Goal: Obtain resource: Obtain resource

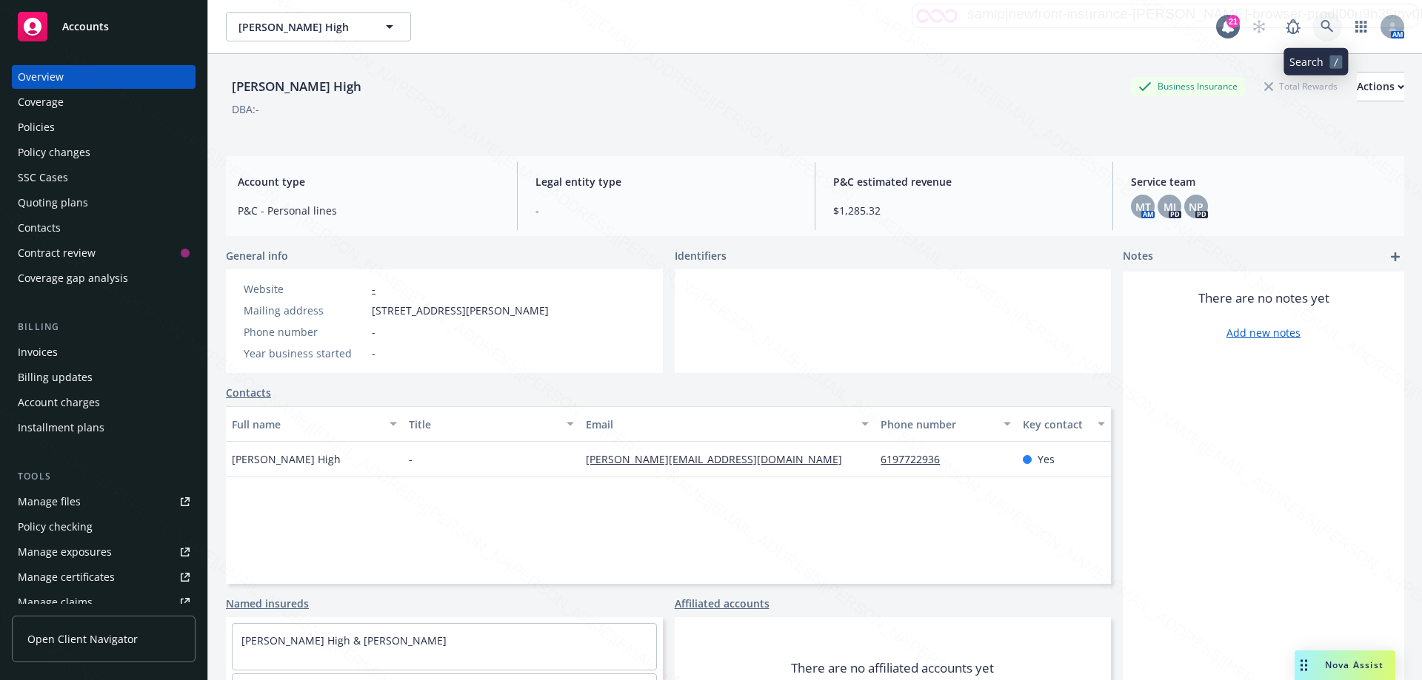
drag, startPoint x: 1311, startPoint y: 16, endPoint x: 1313, endPoint y: 25, distance: 9.9
click at [1313, 25] on link at bounding box center [1327, 27] width 30 height 30
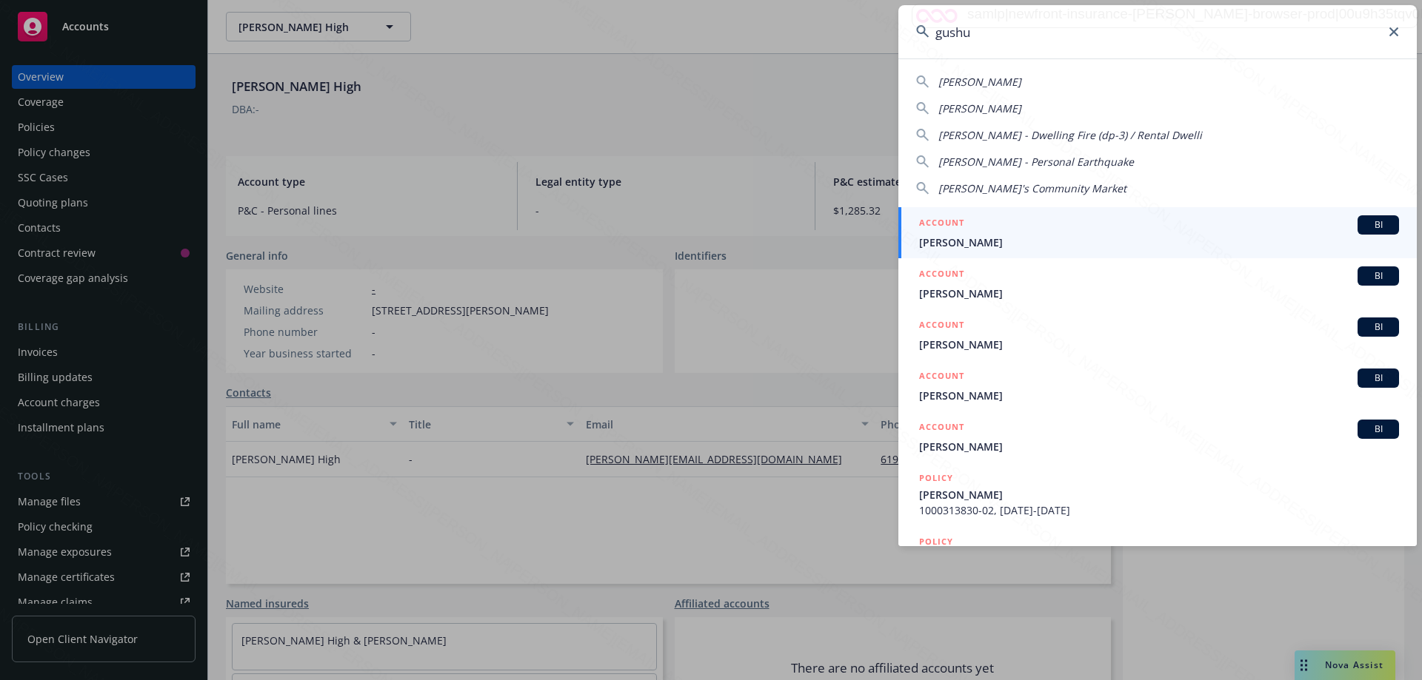
type input "gushue"
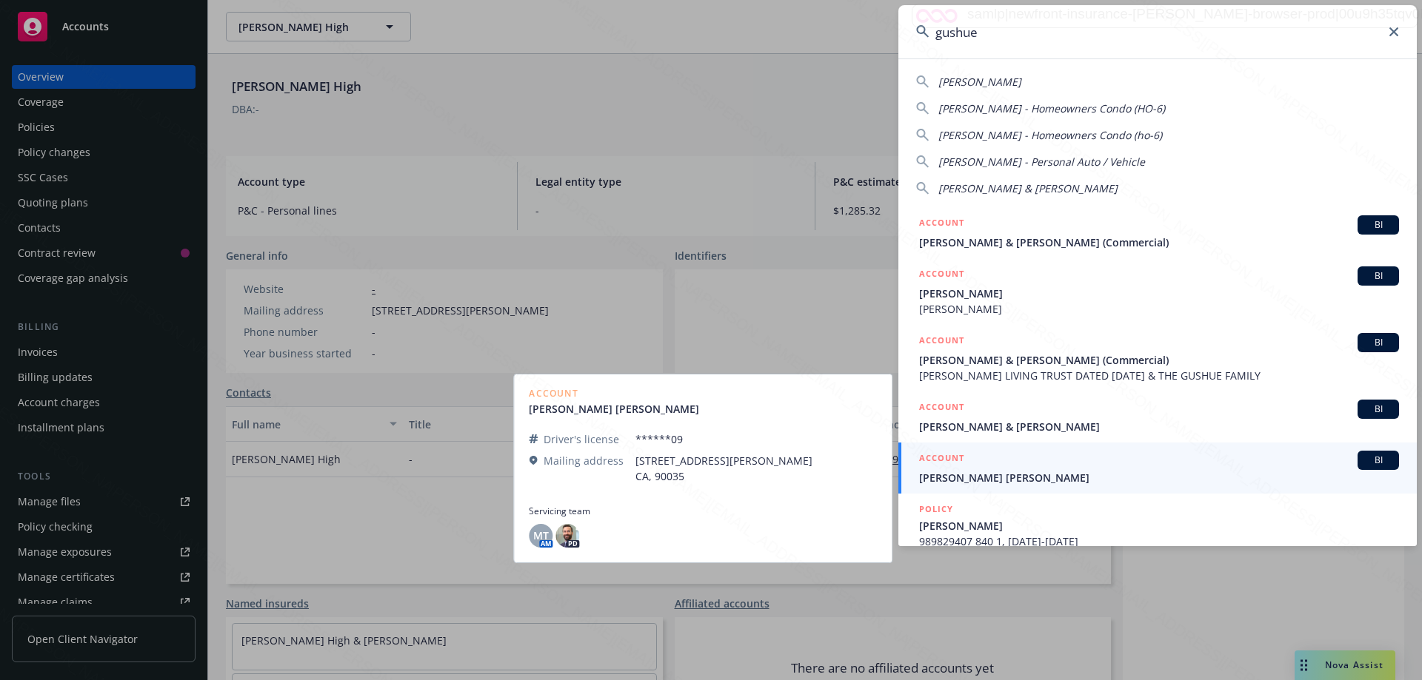
click at [1023, 473] on span "[PERSON_NAME] [PERSON_NAME]" at bounding box center [1159, 478] width 480 height 16
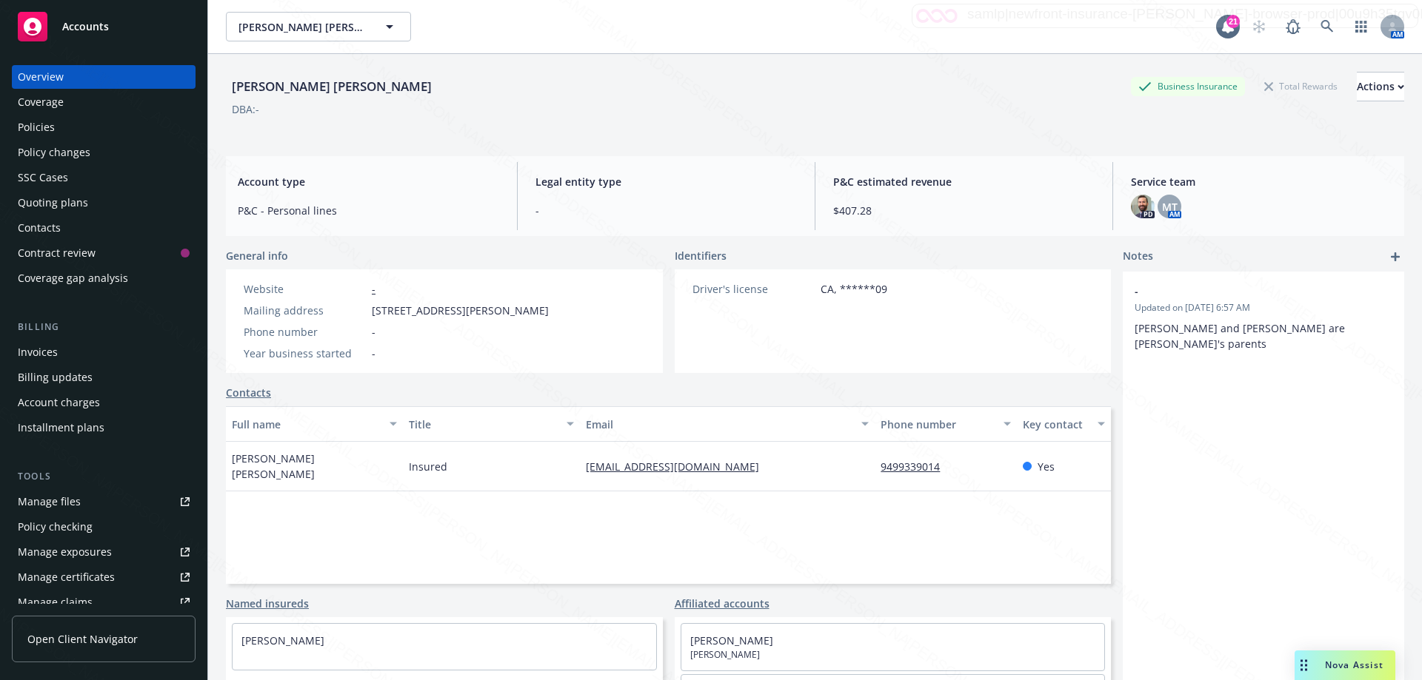
click at [59, 131] on div "Policies" at bounding box center [104, 128] width 172 height 24
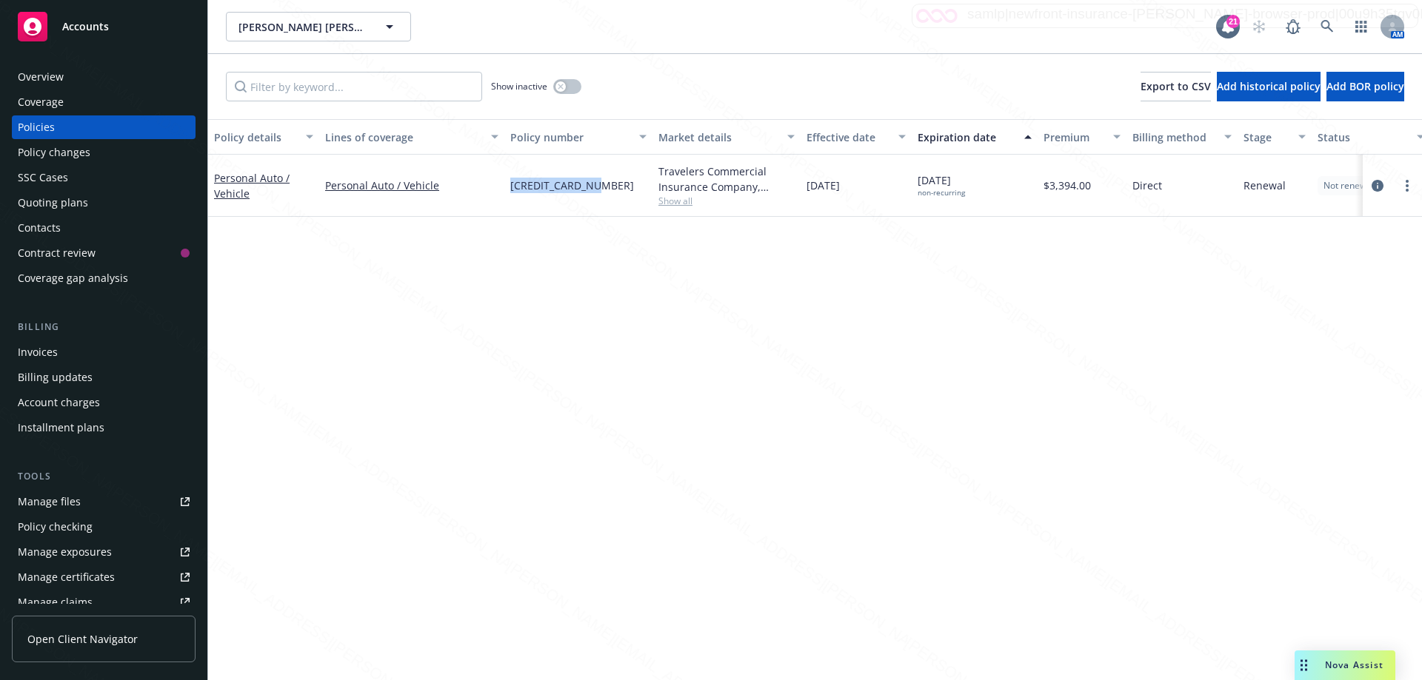
drag, startPoint x: 606, startPoint y: 188, endPoint x: 503, endPoint y: 185, distance: 103.0
click at [503, 185] on div "Personal Auto / Vehicle Personal Auto / Vehicle [CREDIT_CARD_NUMBER] Travelers …" at bounding box center [922, 186] width 1429 height 62
copy div "[CREDIT_CARD_NUMBER]"
click at [244, 177] on link "Personal Auto / Vehicle" at bounding box center [252, 186] width 76 height 30
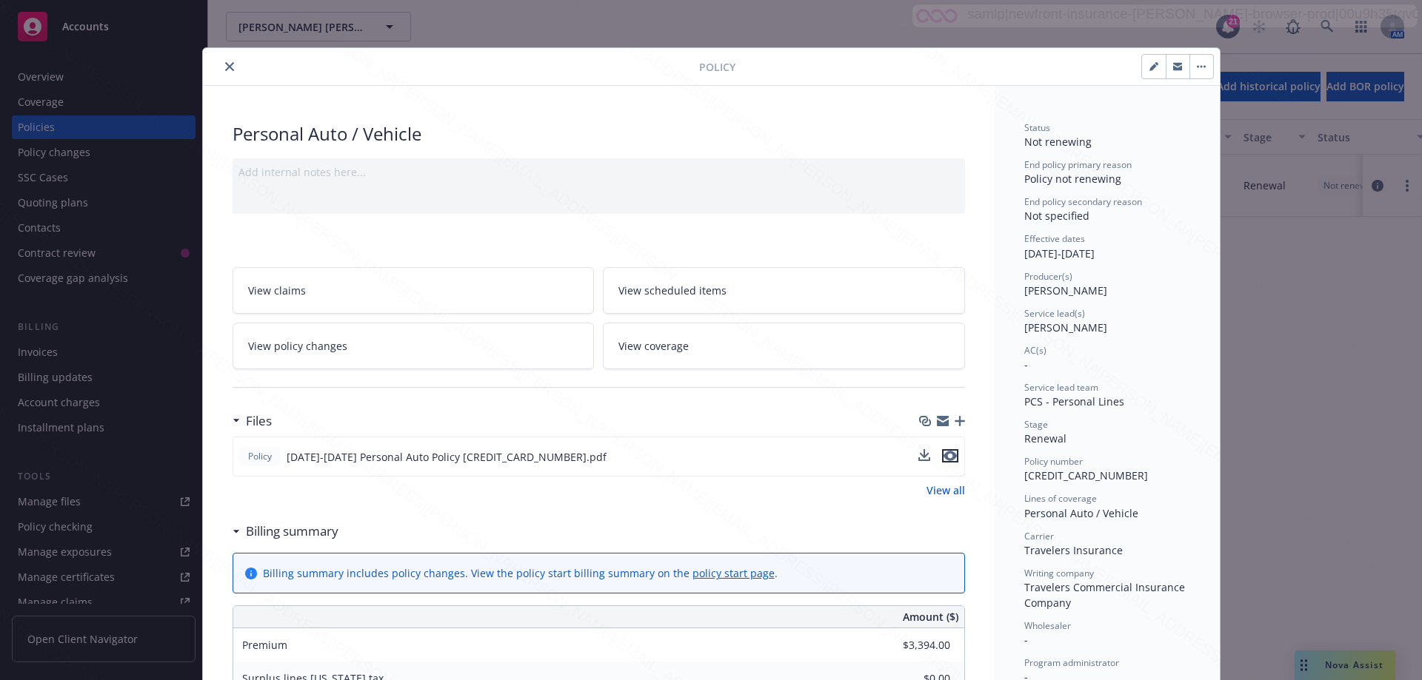
click at [943, 460] on icon "preview file" at bounding box center [949, 456] width 13 height 10
click at [225, 64] on icon "close" at bounding box center [229, 66] width 9 height 9
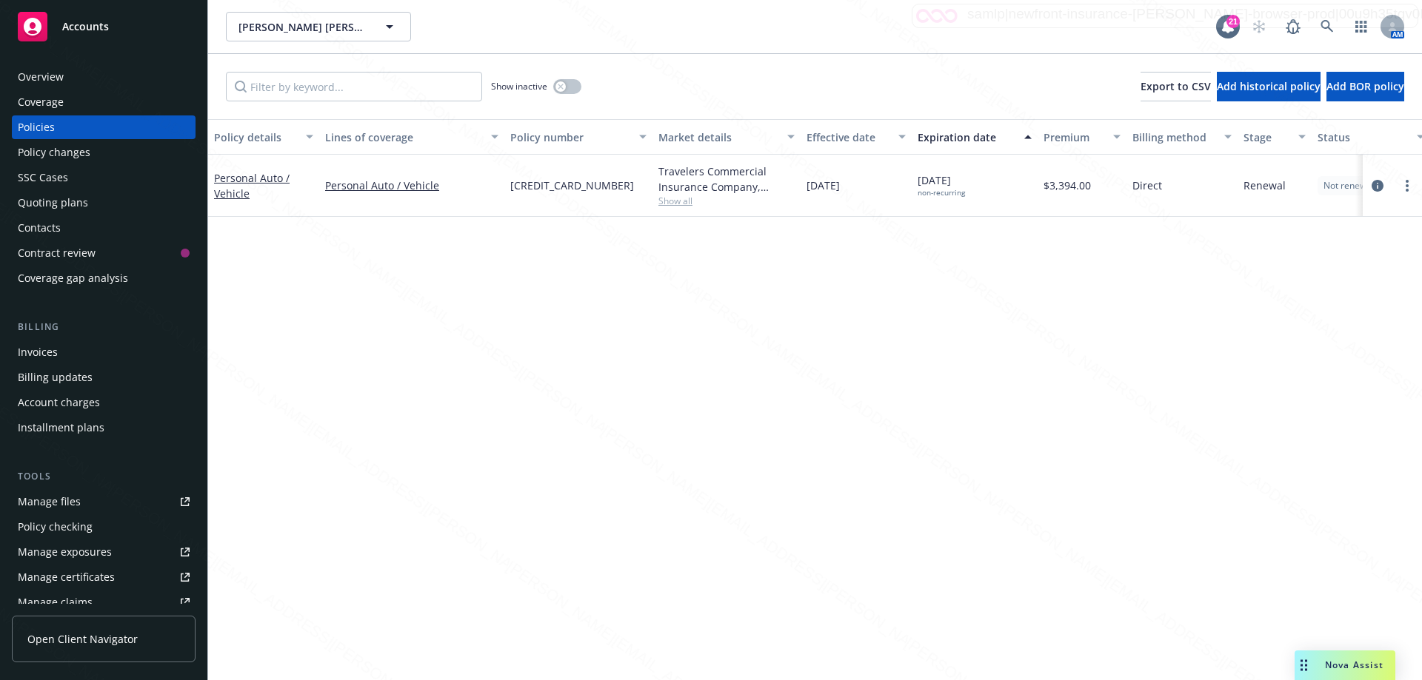
click at [506, 174] on div "[CREDIT_CARD_NUMBER]" at bounding box center [578, 186] width 148 height 62
click at [509, 183] on div "[CREDIT_CARD_NUMBER]" at bounding box center [578, 186] width 148 height 62
drag, startPoint x: 509, startPoint y: 183, endPoint x: 606, endPoint y: 193, distance: 98.3
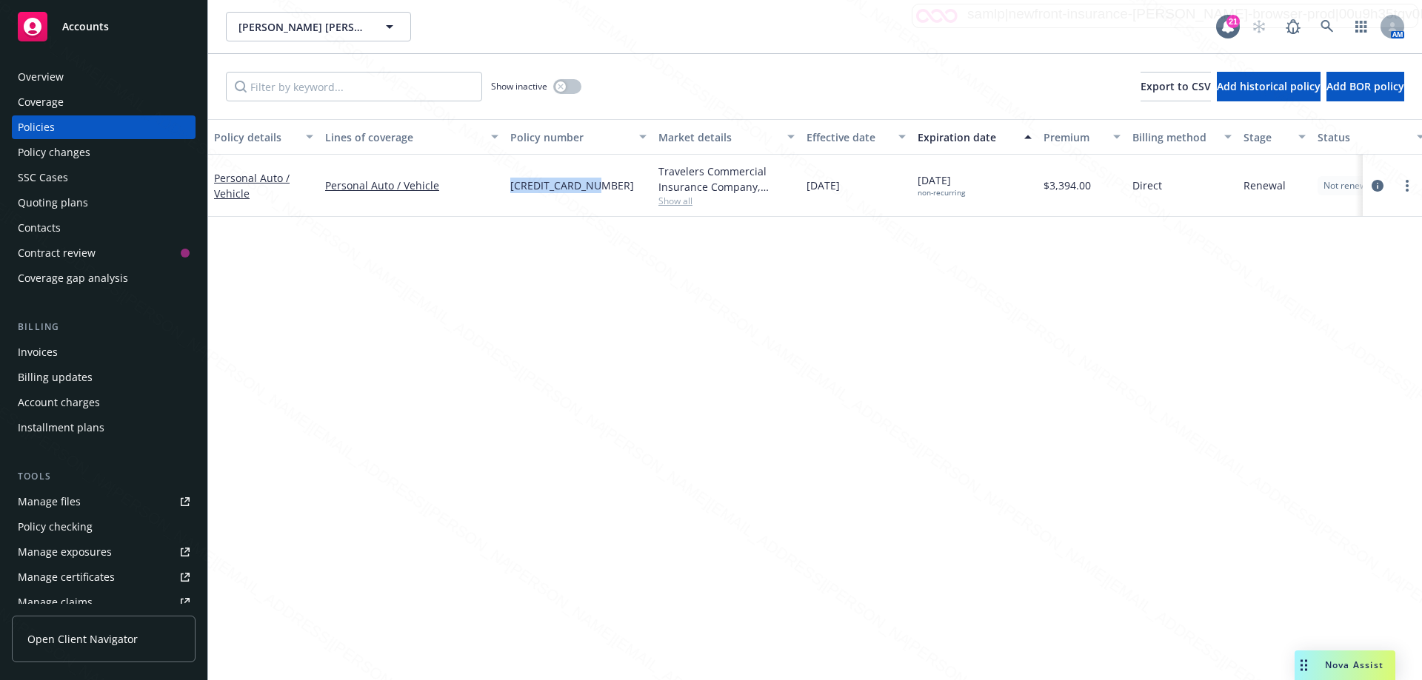
click at [612, 193] on div "[CREDIT_CARD_NUMBER]" at bounding box center [578, 186] width 148 height 62
copy span "[CREDIT_CARD_NUMBER]"
click at [1317, 25] on link at bounding box center [1327, 27] width 30 height 30
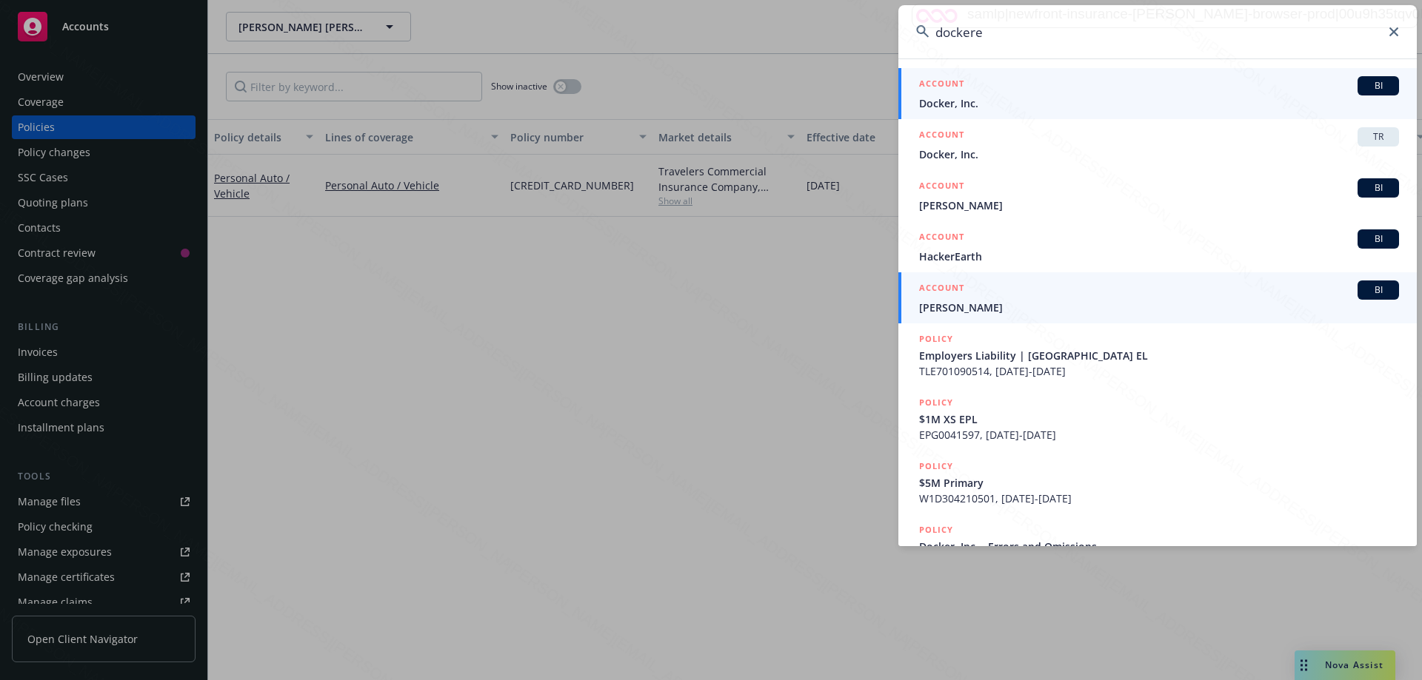
type input "dockere"
click at [934, 304] on li "ACCOUNT BI [PERSON_NAME]" at bounding box center [1157, 297] width 518 height 51
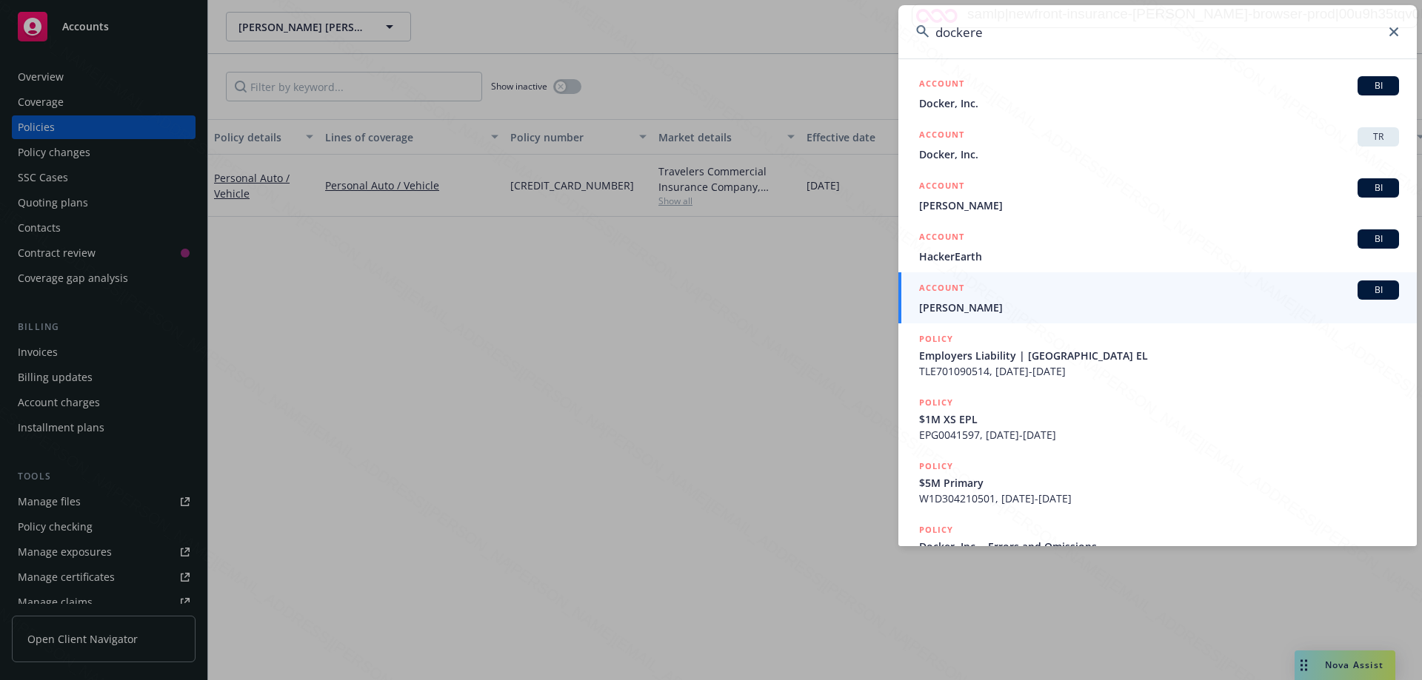
click at [970, 302] on span "[PERSON_NAME]" at bounding box center [1159, 308] width 480 height 16
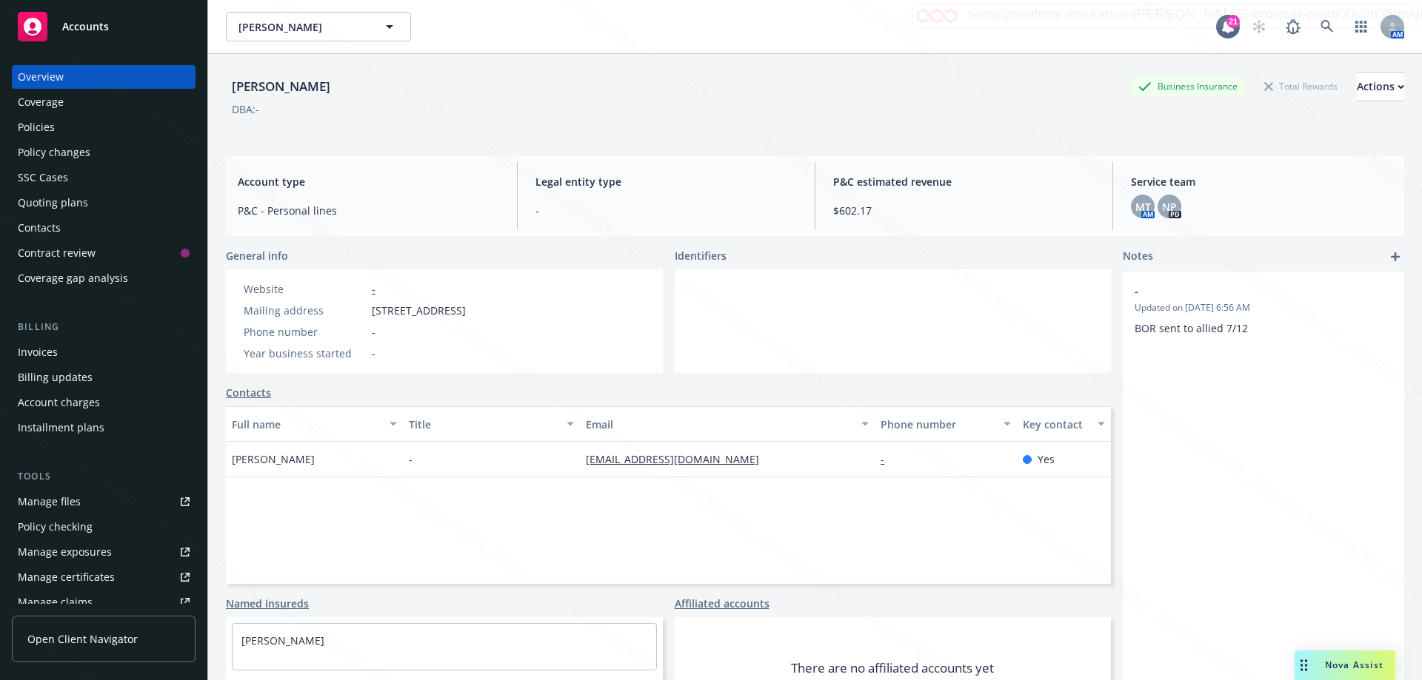
click at [56, 127] on div "Policies" at bounding box center [104, 128] width 172 height 24
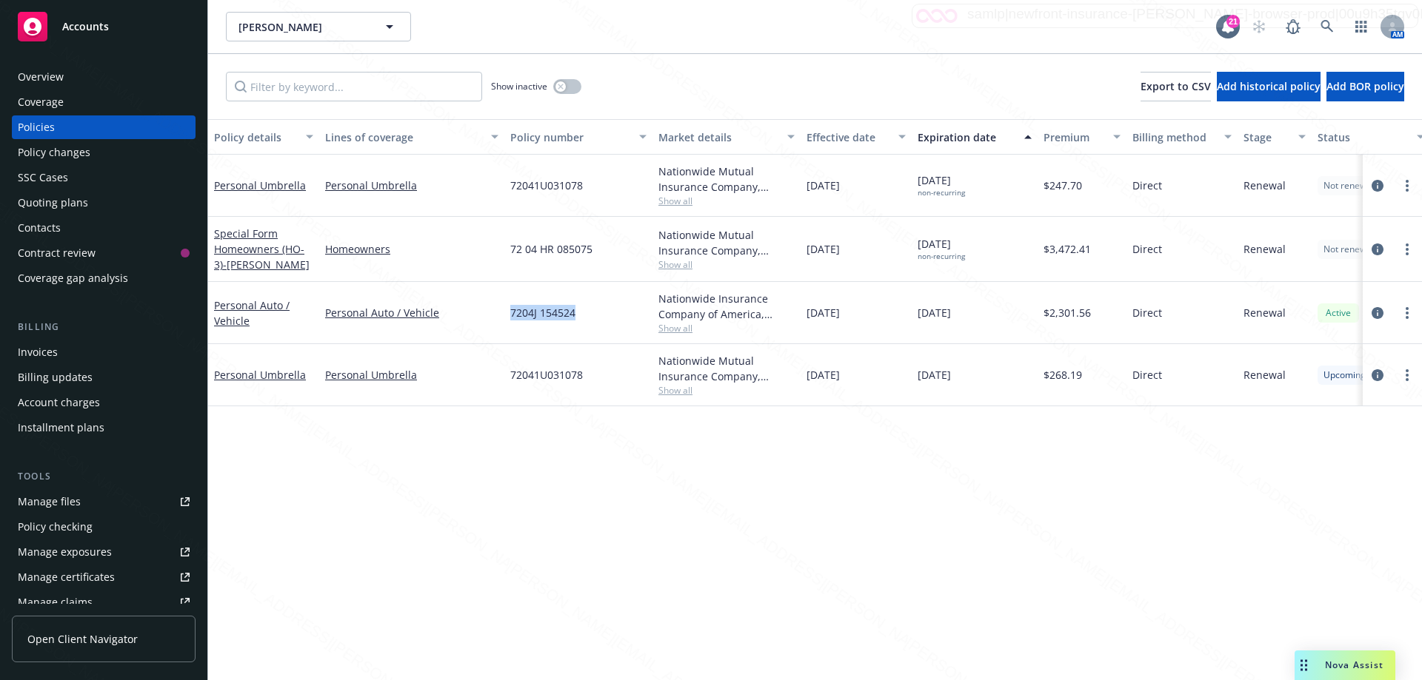
drag, startPoint x: 509, startPoint y: 315, endPoint x: 626, endPoint y: 318, distance: 117.8
click at [626, 318] on div "7204J 154524" at bounding box center [578, 313] width 148 height 62
copy span "7204J 154524"
click at [1331, 25] on icon at bounding box center [1326, 26] width 13 height 13
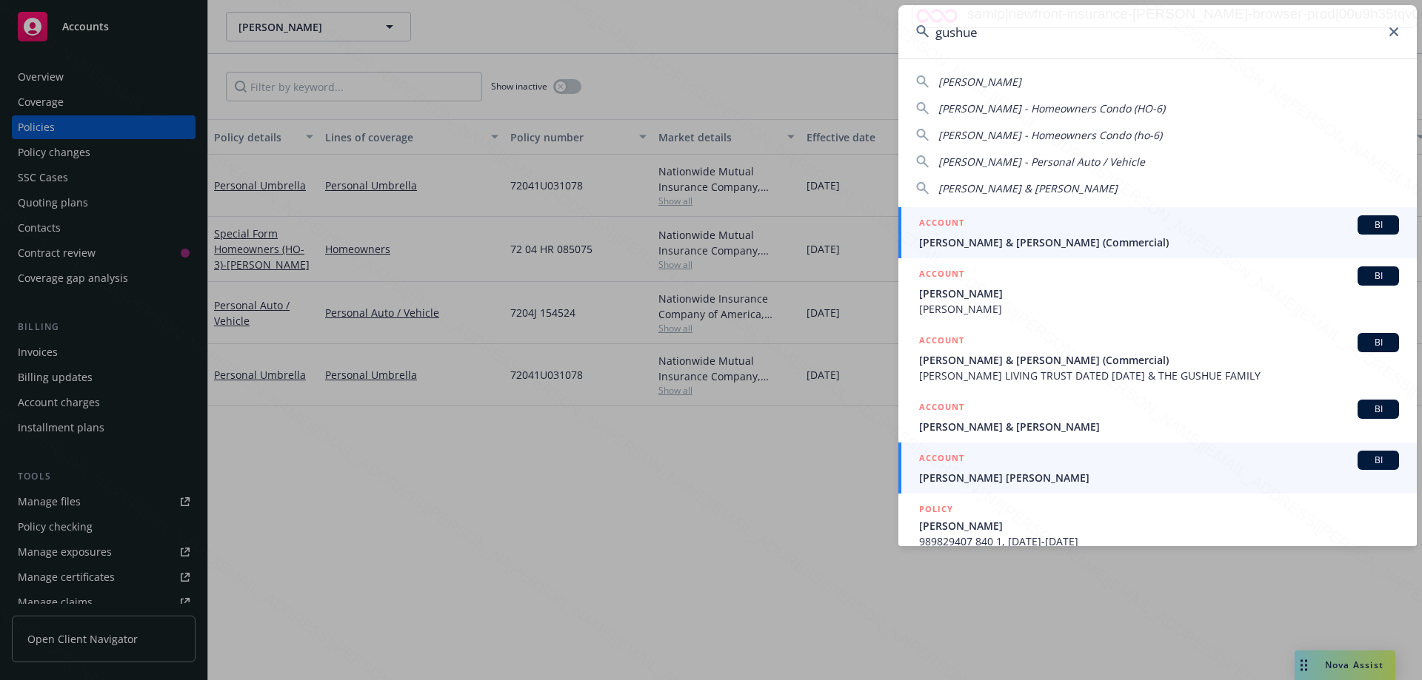
type input "gushue"
click at [948, 477] on span "[PERSON_NAME] [PERSON_NAME]" at bounding box center [1159, 478] width 480 height 16
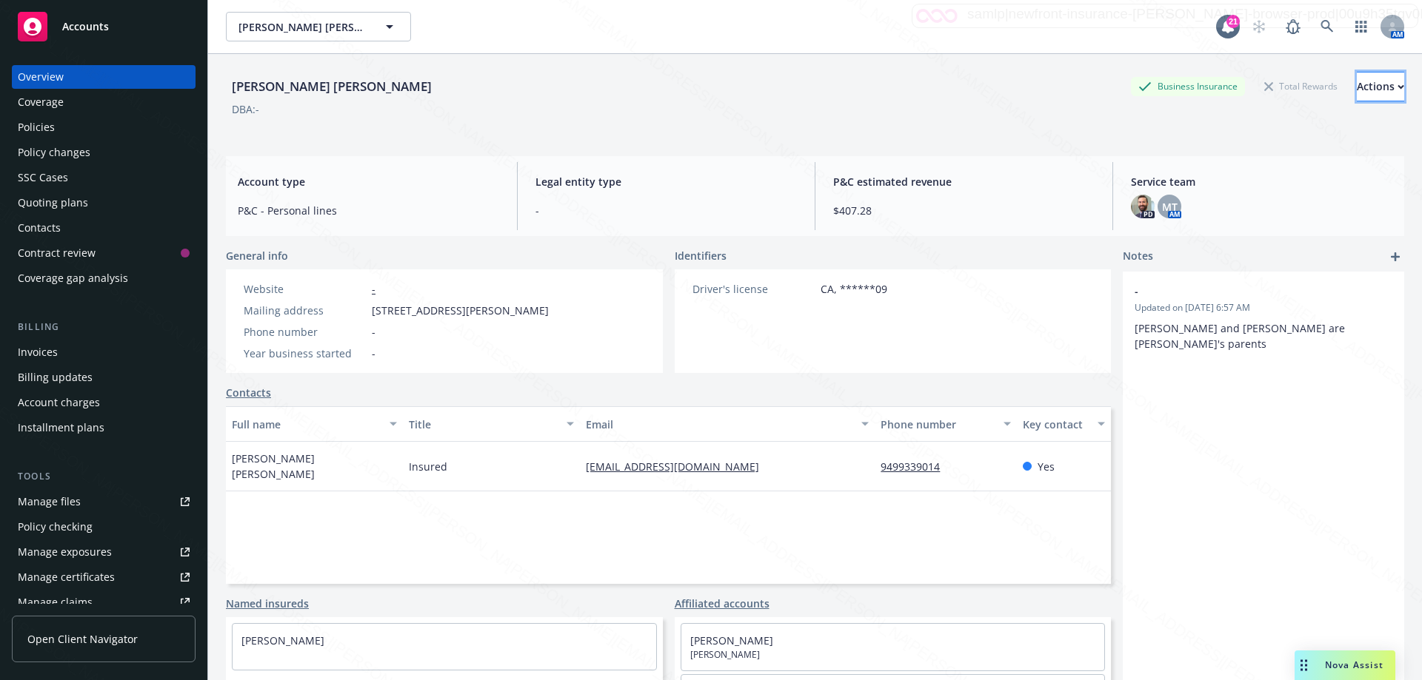
click at [1356, 80] on div "Actions" at bounding box center [1379, 87] width 47 height 28
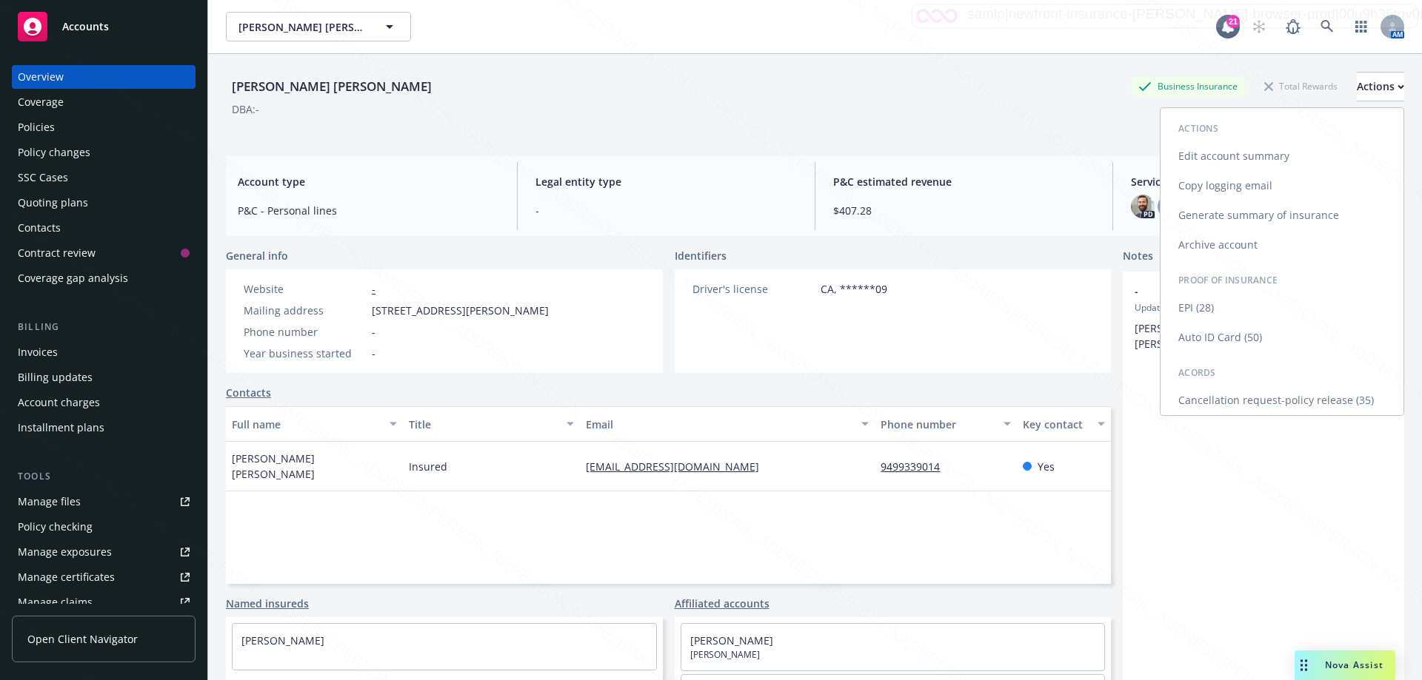
click at [1282, 403] on link "Cancellation request-policy release (35)" at bounding box center [1281, 401] width 243 height 30
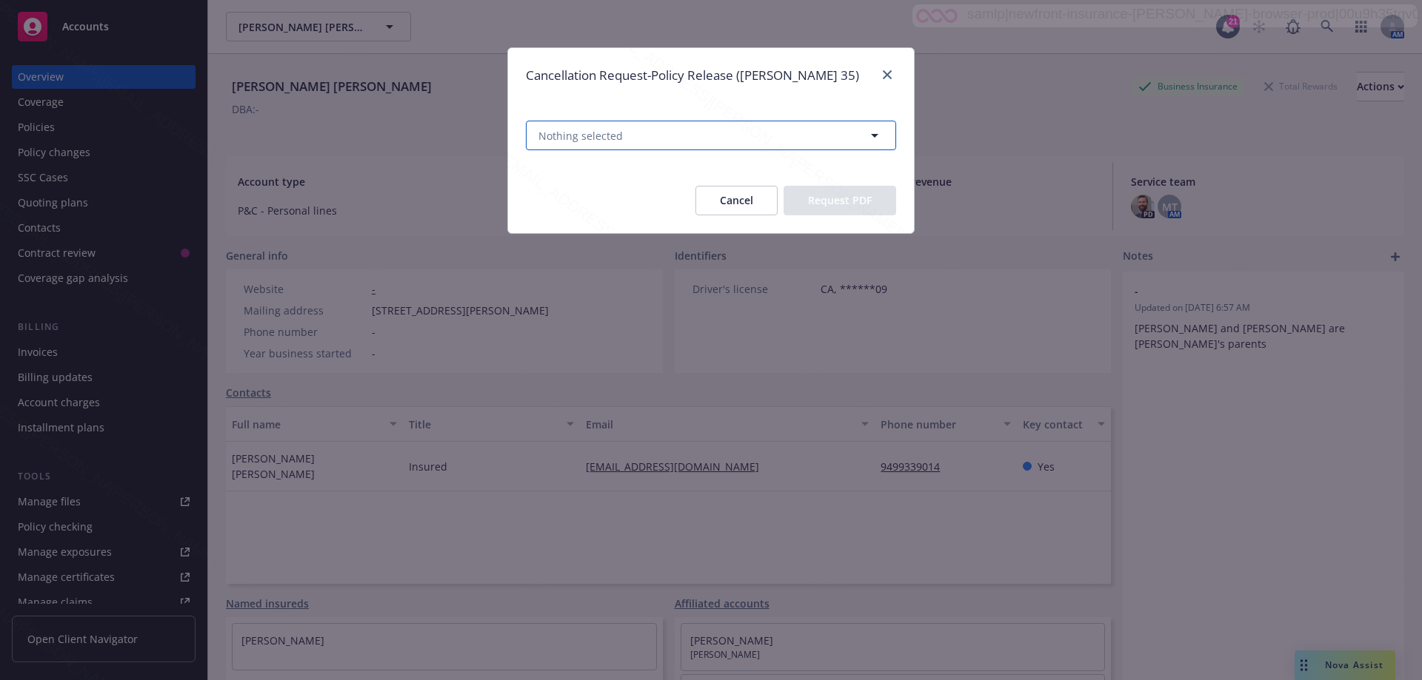
click at [719, 141] on button "Nothing selected" at bounding box center [711, 136] width 370 height 30
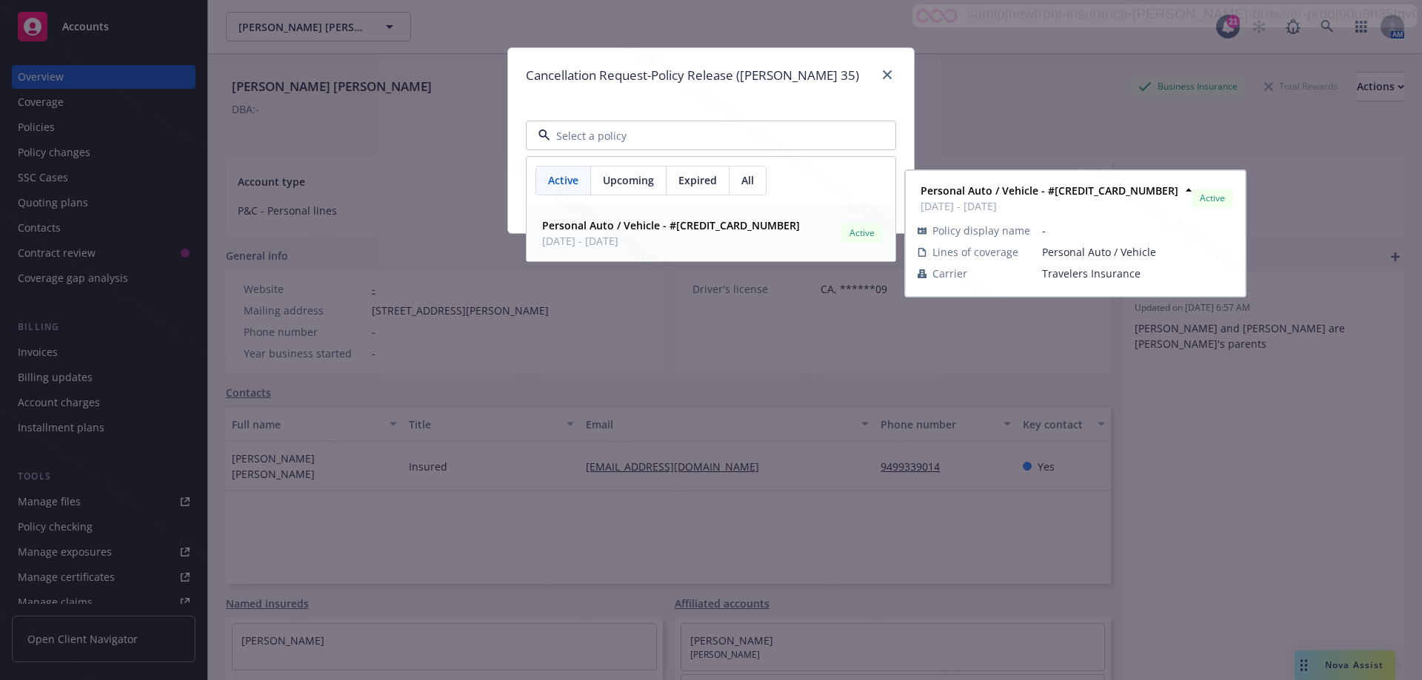
click at [634, 239] on span "[DATE] - [DATE]" at bounding box center [671, 241] width 258 height 16
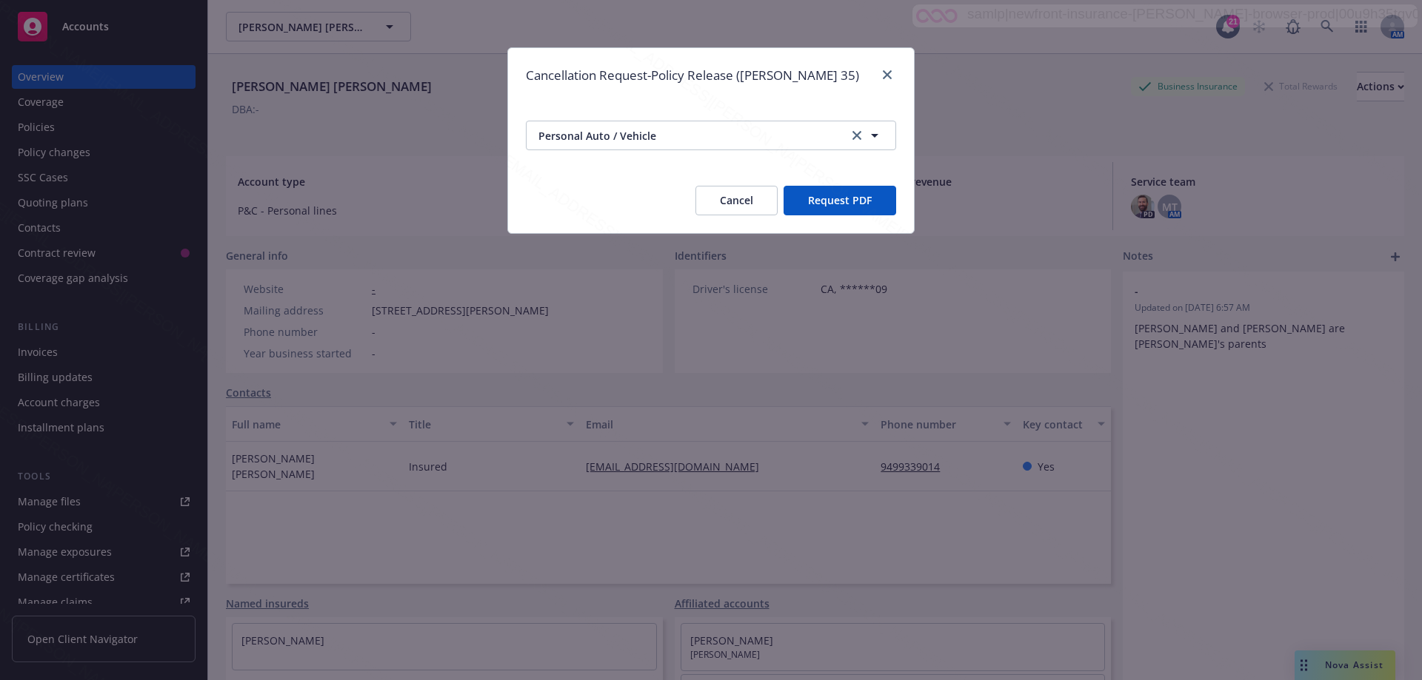
click at [836, 196] on button "Request PDF" at bounding box center [839, 201] width 113 height 30
click at [741, 196] on button "Cancel" at bounding box center [736, 201] width 82 height 30
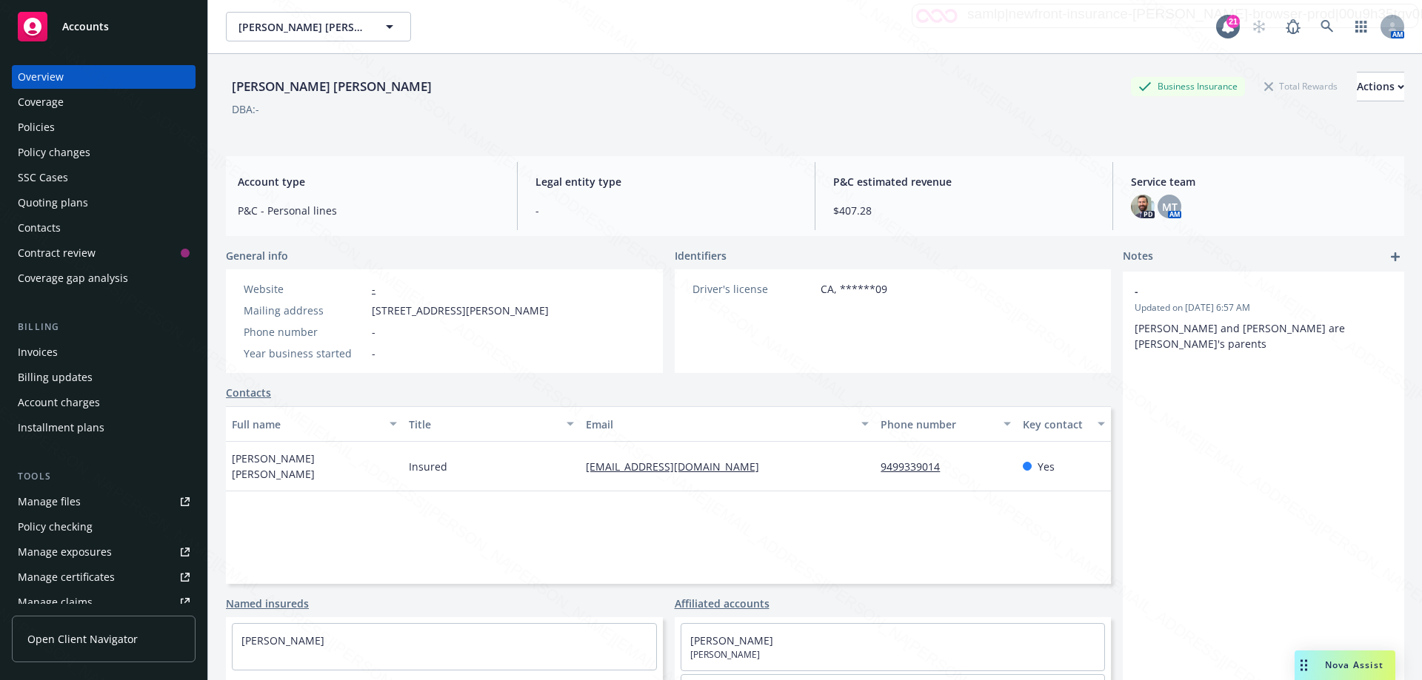
click at [555, 471] on div "Insured" at bounding box center [491, 467] width 177 height 50
drag, startPoint x: 580, startPoint y: 458, endPoint x: 737, endPoint y: 468, distance: 157.3
click at [737, 468] on div "[EMAIL_ADDRESS][DOMAIN_NAME]" at bounding box center [727, 467] width 295 height 50
copy link "[EMAIL_ADDRESS][DOMAIN_NAME]"
